Goal: Task Accomplishment & Management: Manage account settings

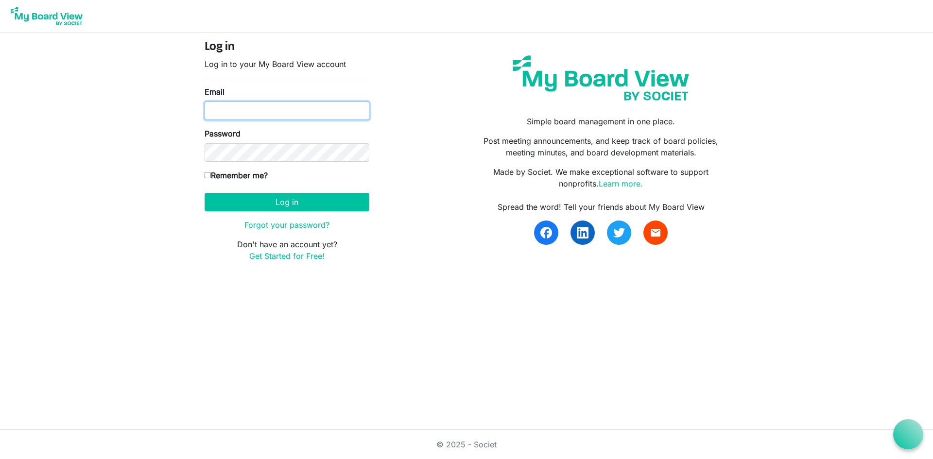
click at [304, 116] on input "Email" at bounding box center [286, 111] width 165 height 18
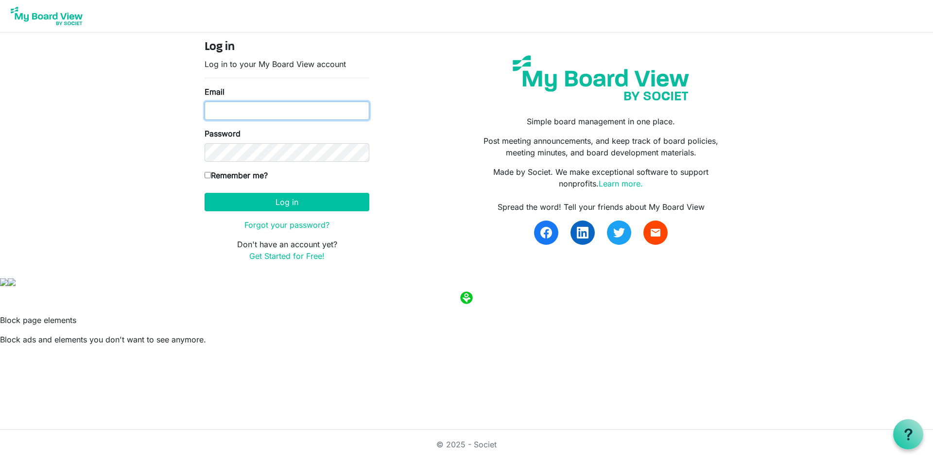
type input "daniellemanion@outlook.com"
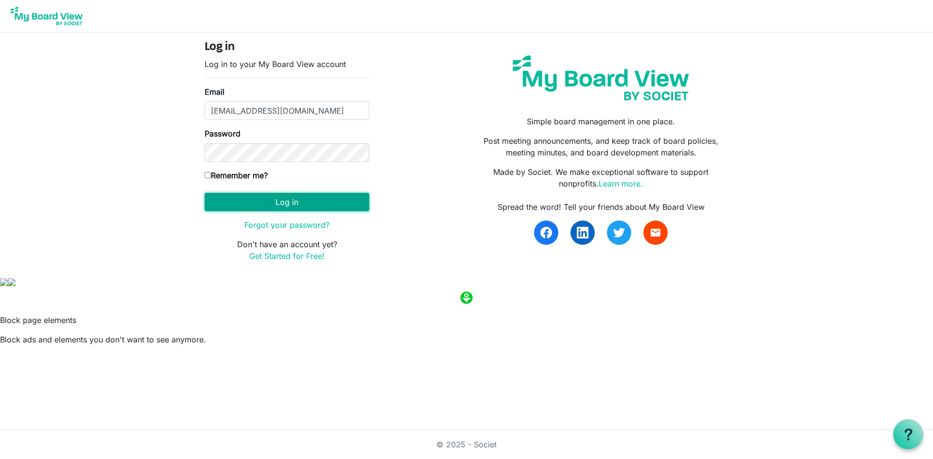
click at [298, 201] on button "Log in" at bounding box center [286, 202] width 165 height 18
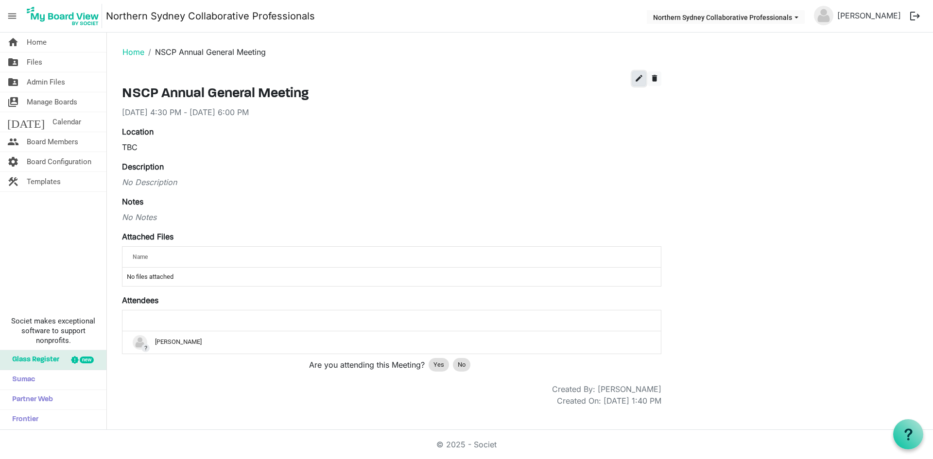
click at [639, 76] on span "edit" at bounding box center [638, 78] width 9 height 9
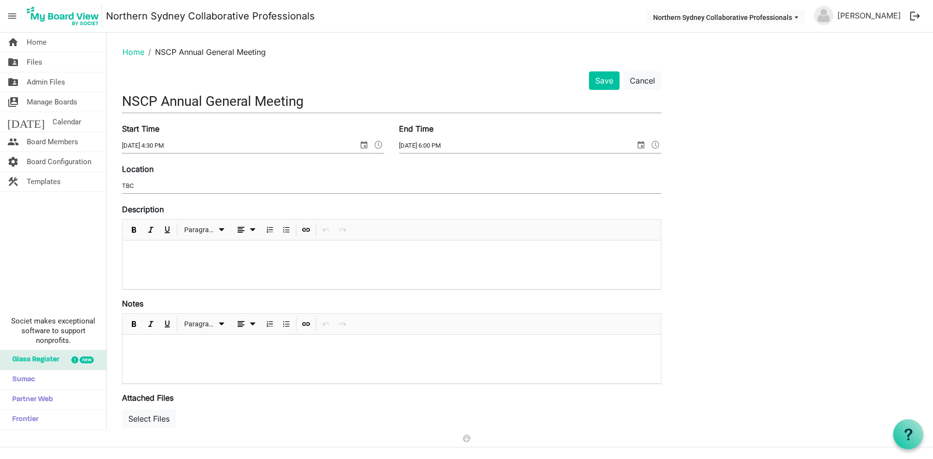
click at [184, 185] on input "TBC" at bounding box center [391, 186] width 539 height 15
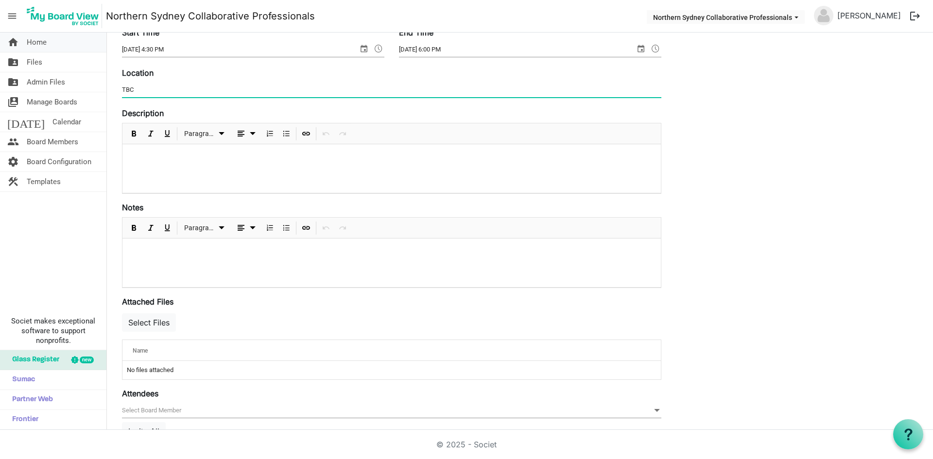
scroll to position [97, 0]
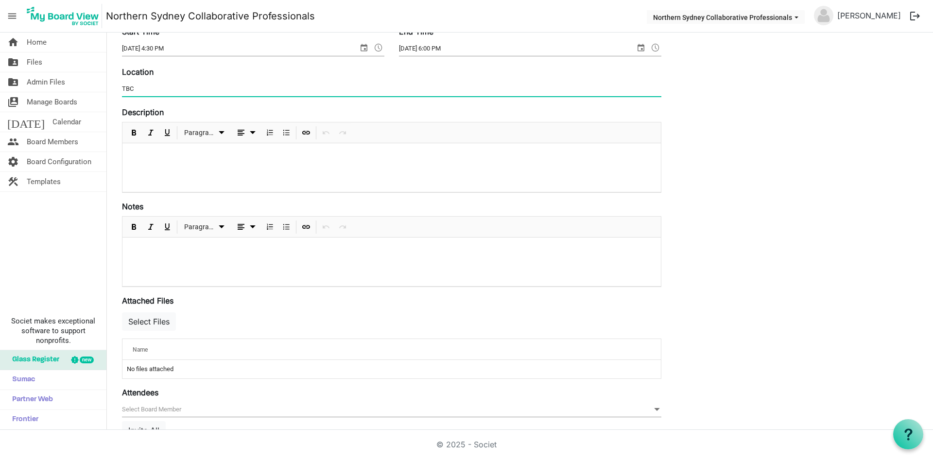
click at [16, 11] on span "menu" at bounding box center [12, 16] width 18 height 18
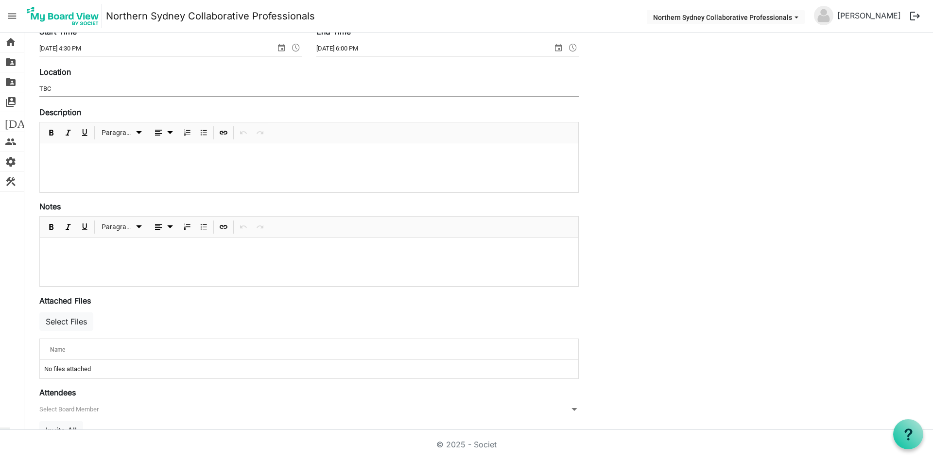
click at [16, 11] on span "menu" at bounding box center [12, 16] width 18 height 18
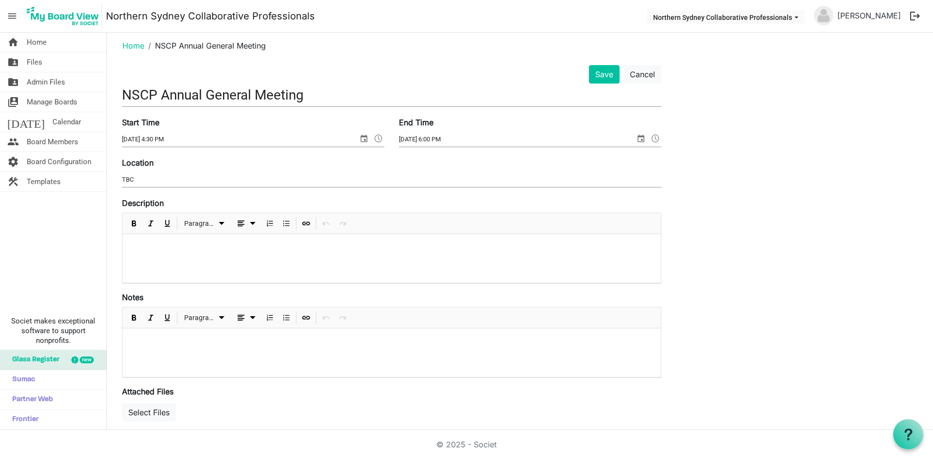
scroll to position [0, 0]
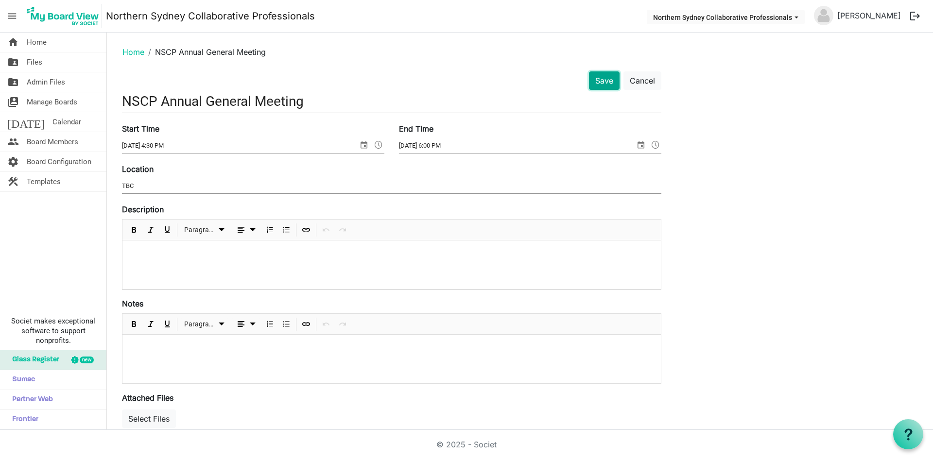
click at [598, 76] on button "Save" at bounding box center [604, 80] width 31 height 18
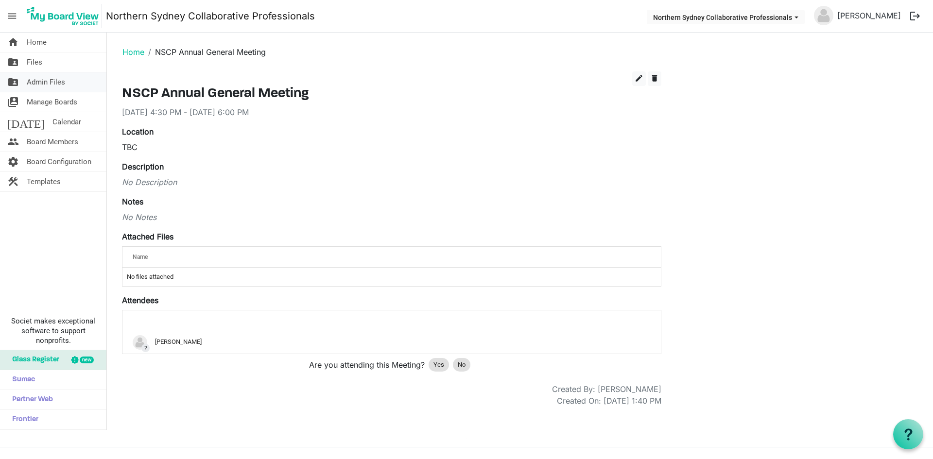
click at [47, 76] on span "Admin Files" at bounding box center [46, 81] width 38 height 19
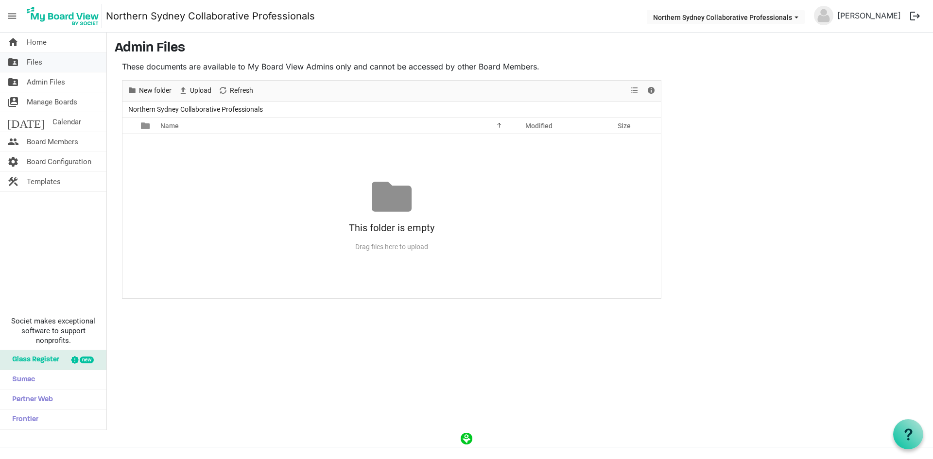
click at [42, 67] on link "folder_shared Files" at bounding box center [53, 61] width 106 height 19
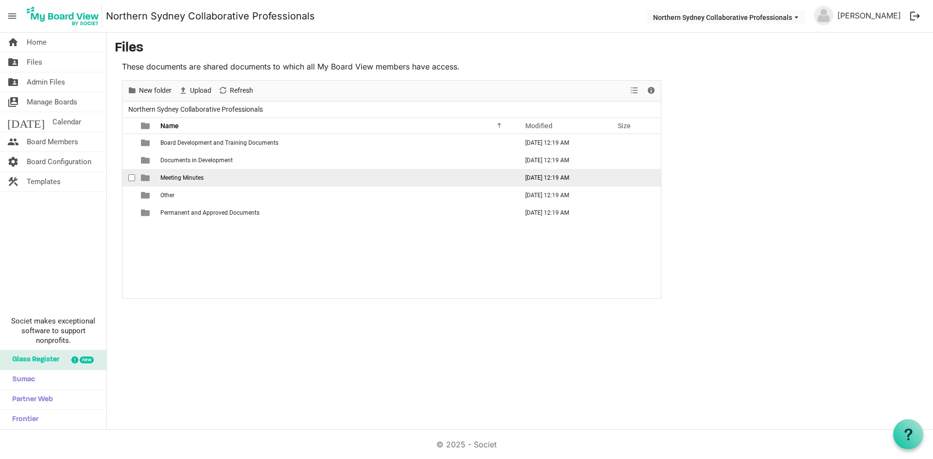
click at [255, 174] on td "Meeting Minutes" at bounding box center [335, 177] width 357 height 17
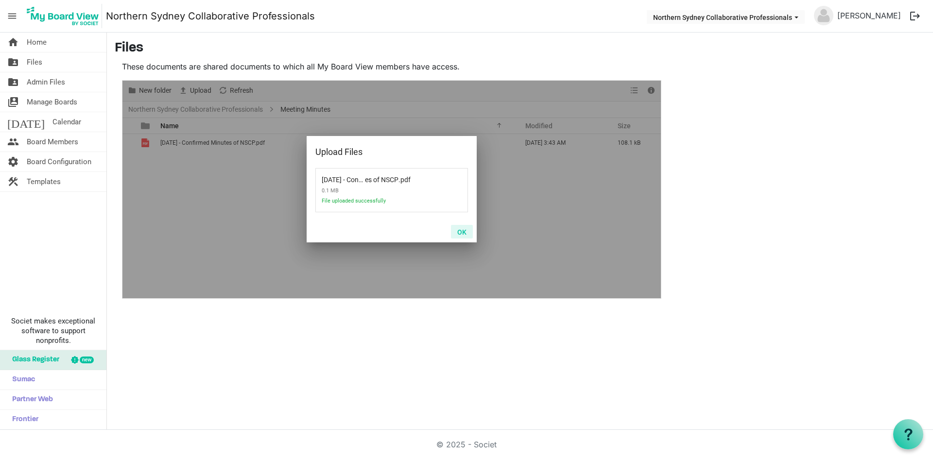
click at [460, 234] on button "OK" at bounding box center [462, 232] width 22 height 14
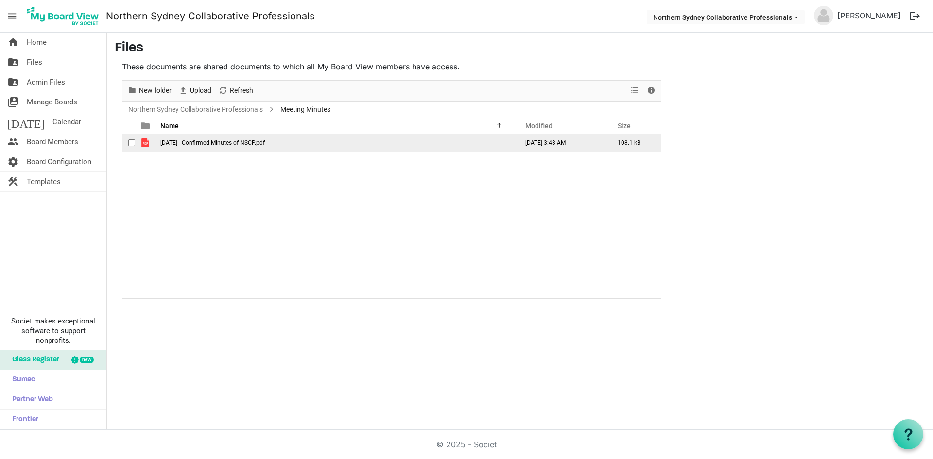
click at [131, 142] on span "checkbox" at bounding box center [131, 142] width 7 height 7
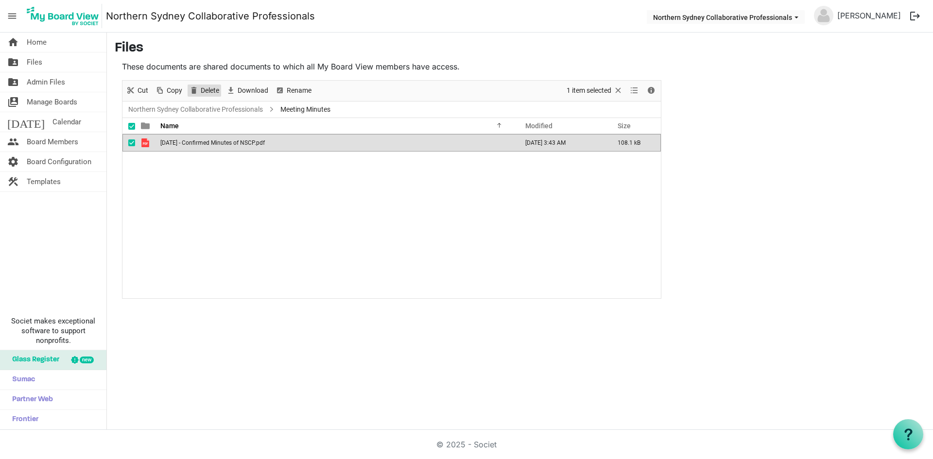
click at [213, 91] on span "Delete" at bounding box center [210, 91] width 20 height 12
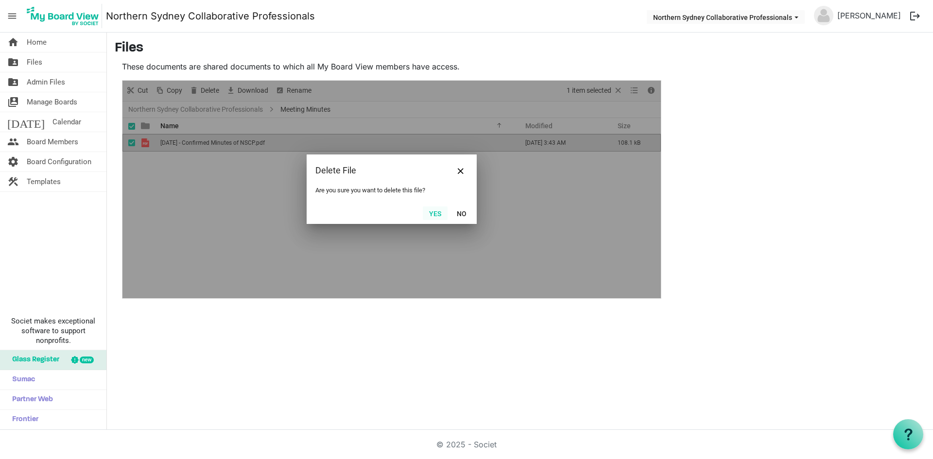
click at [438, 210] on button "Yes" at bounding box center [435, 213] width 25 height 14
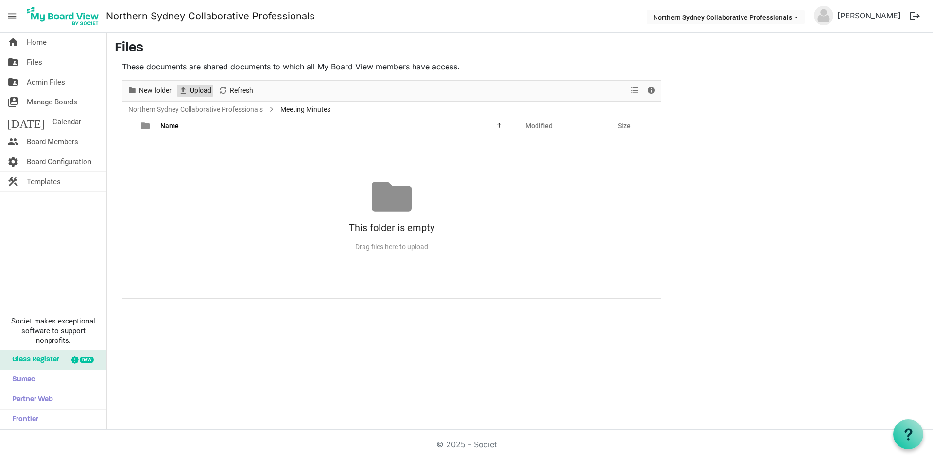
click at [200, 89] on span "Upload" at bounding box center [200, 91] width 23 height 12
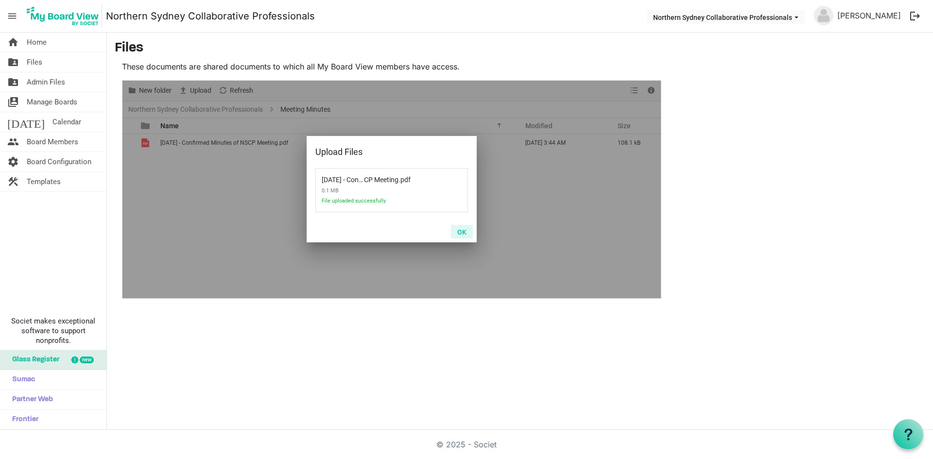
click at [461, 229] on button "OK" at bounding box center [462, 232] width 22 height 14
